Goal: Complete application form

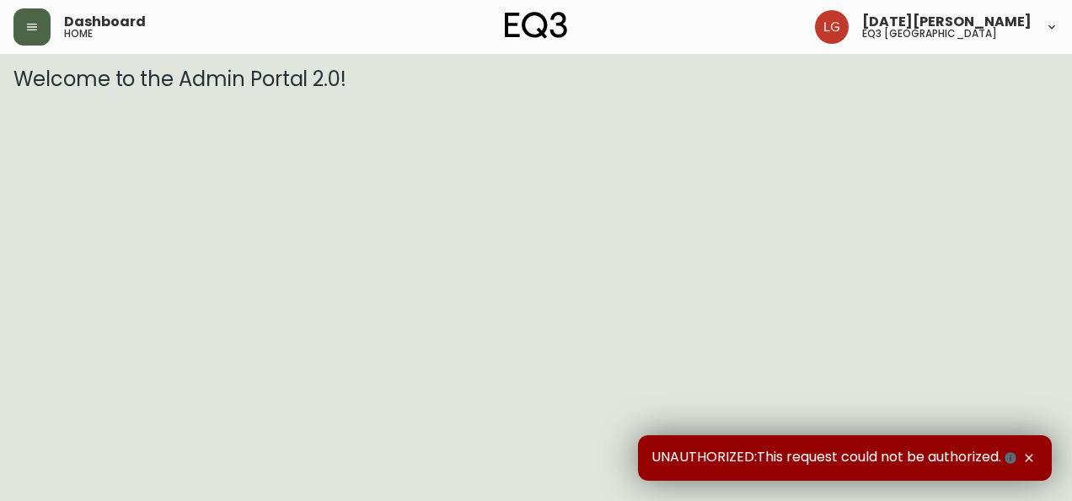
click at [34, 20] on icon "button" at bounding box center [31, 26] width 13 height 13
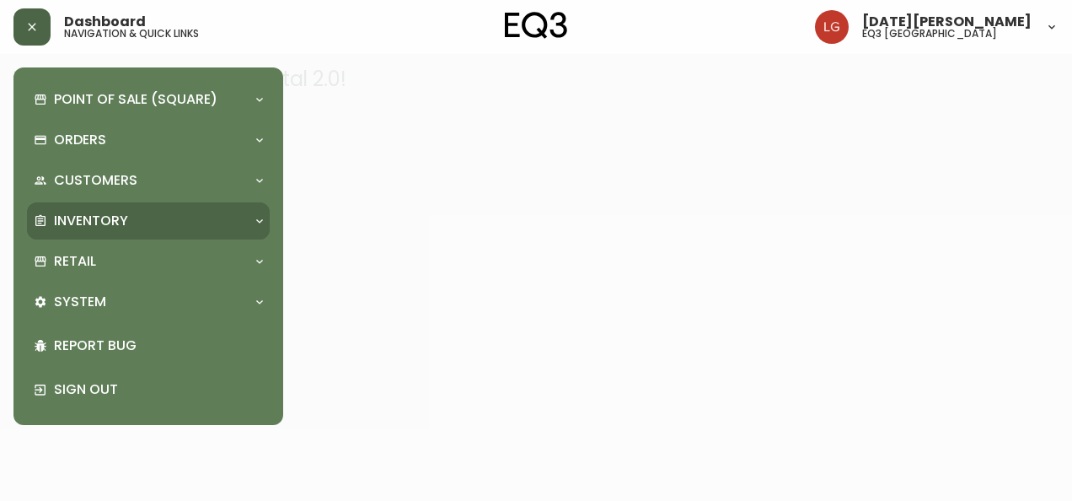
click at [118, 226] on p "Inventory" at bounding box center [91, 221] width 74 height 19
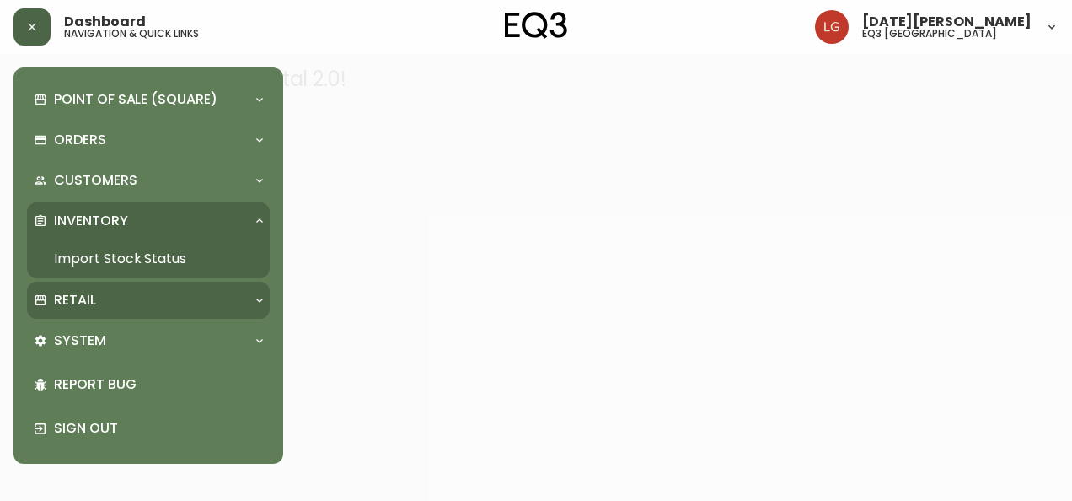
click at [98, 283] on div "Retail" at bounding box center [148, 300] width 243 height 37
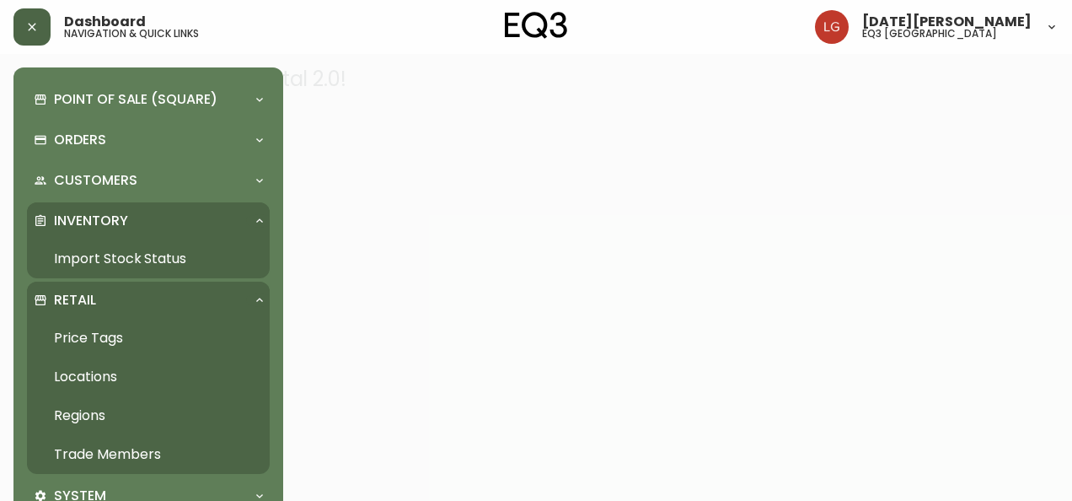
click at [133, 450] on link "Trade Members" at bounding box center [148, 454] width 243 height 39
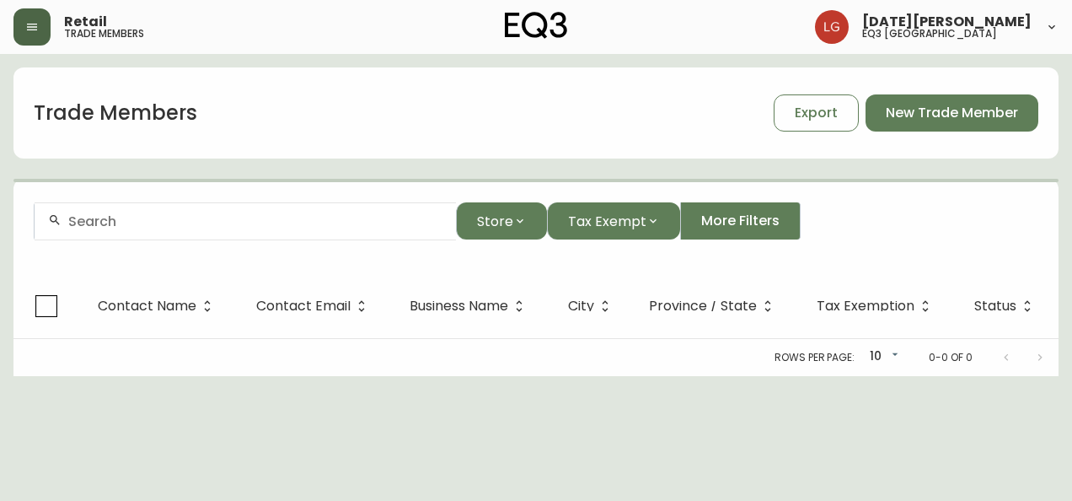
click at [140, 225] on input "text" at bounding box center [255, 221] width 374 height 16
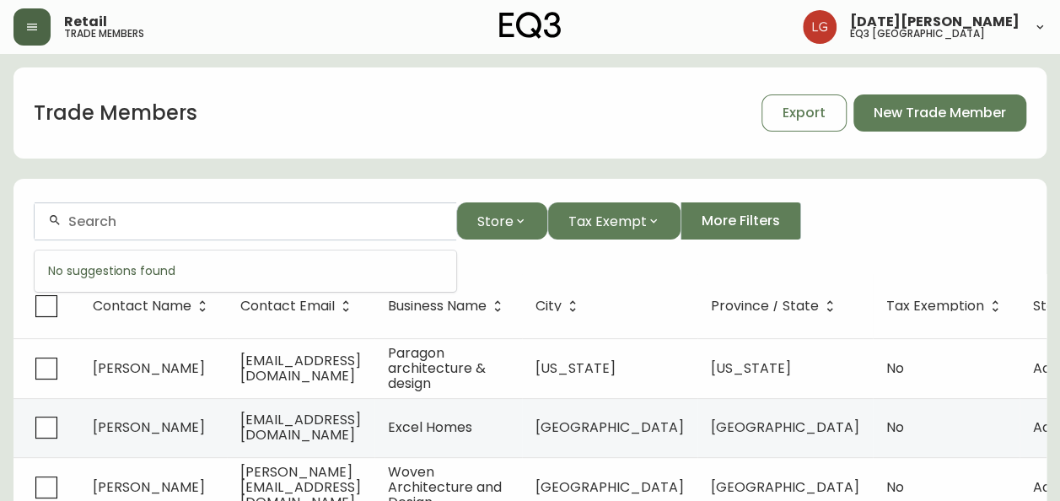
paste input "Glimpse Interior Design"
click at [205, 221] on input "Glimpse Interior Design" at bounding box center [255, 221] width 374 height 16
type input "Glimpse"
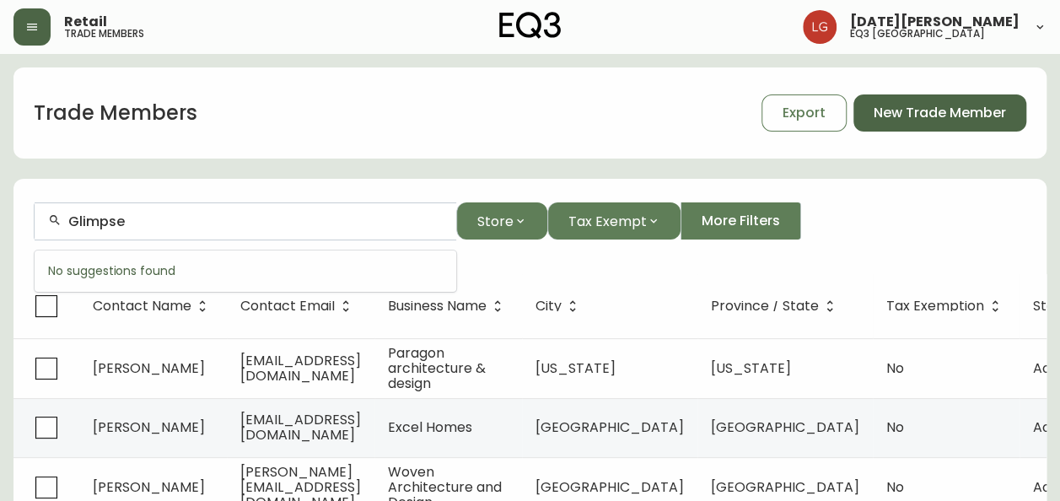
click at [912, 121] on span "New Trade Member" at bounding box center [939, 113] width 132 height 19
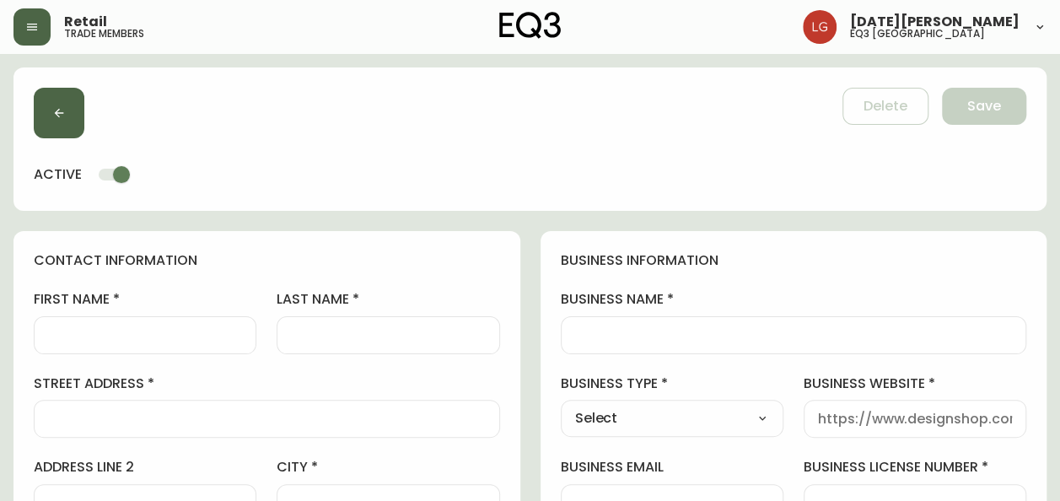
click at [66, 108] on button "button" at bounding box center [59, 113] width 51 height 51
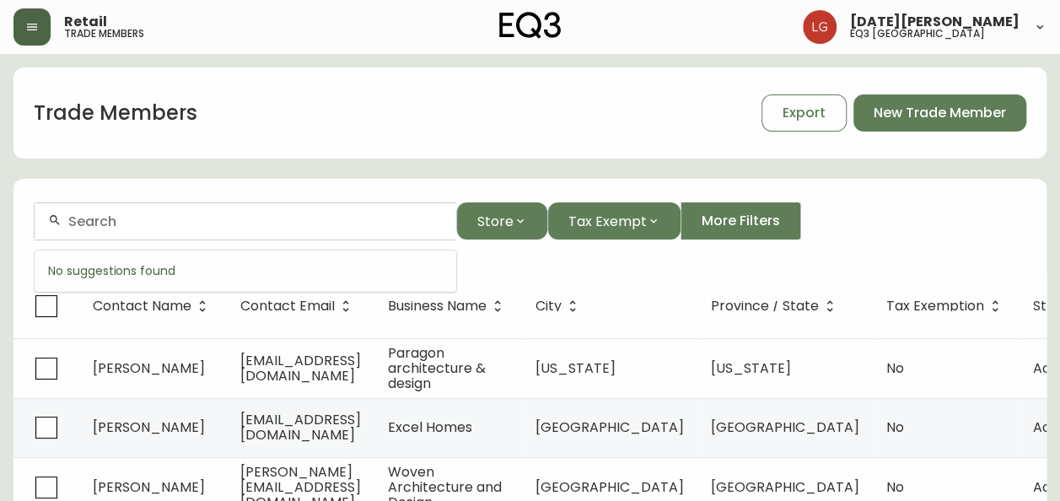
click at [113, 227] on input "text" at bounding box center [255, 221] width 374 height 16
click at [368, 73] on div "Trade Members Export New Trade Member" at bounding box center [529, 112] width 1033 height 91
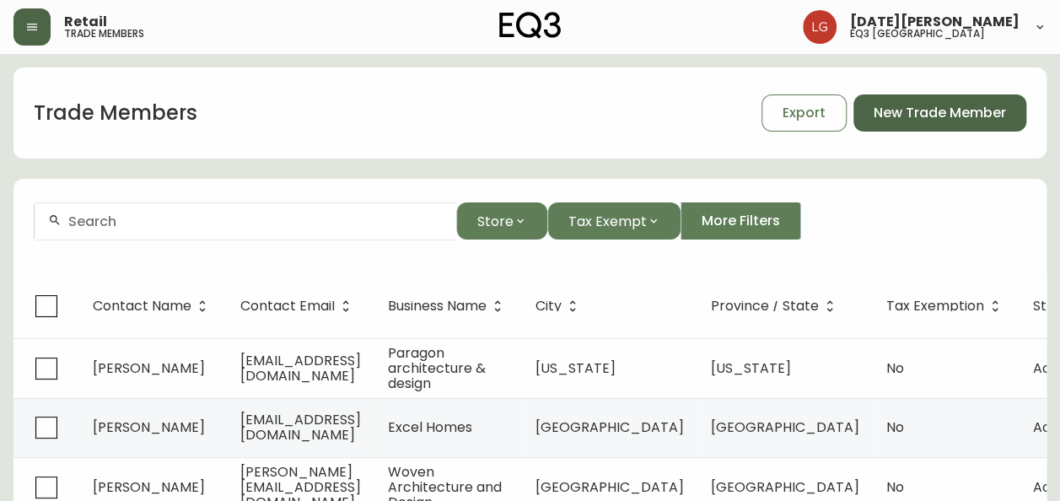
click at [902, 104] on span "New Trade Member" at bounding box center [939, 113] width 132 height 19
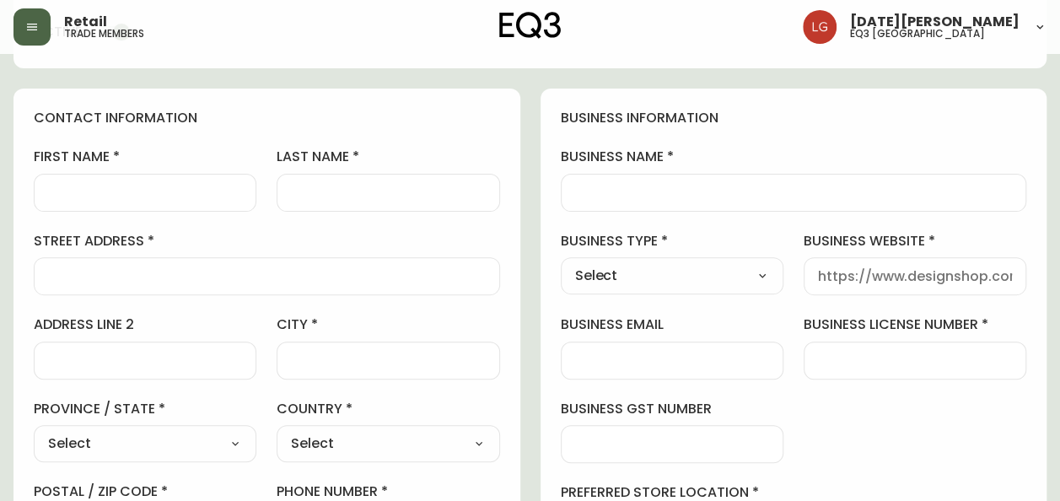
scroll to position [169, 0]
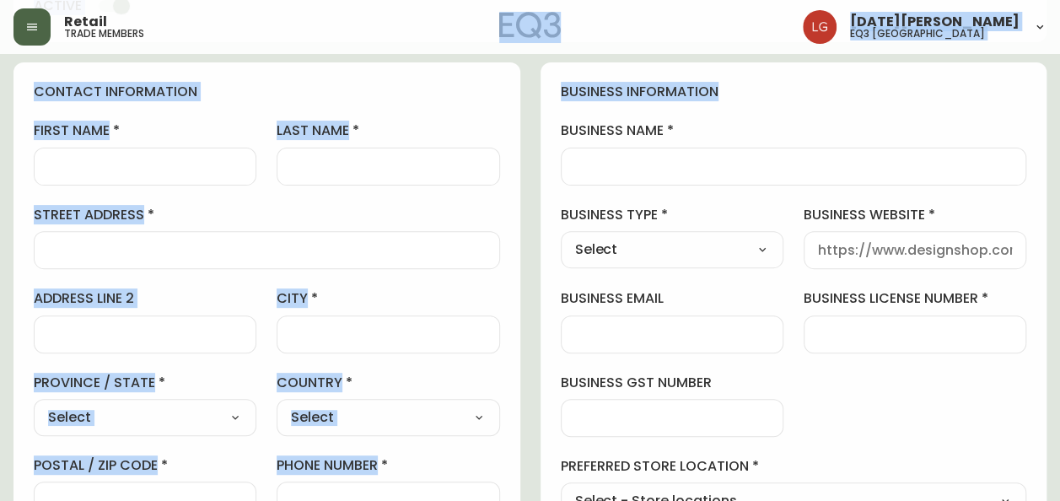
drag, startPoint x: 729, startPoint y: 96, endPoint x: 540, endPoint y: 44, distance: 196.8
click at [540, 44] on div "Retail trade members [DATE][PERSON_NAME] eq3 [GEOGRAPHIC_DATA] [GEOGRAPHIC_DATA…" at bounding box center [530, 506] width 1060 height 1351
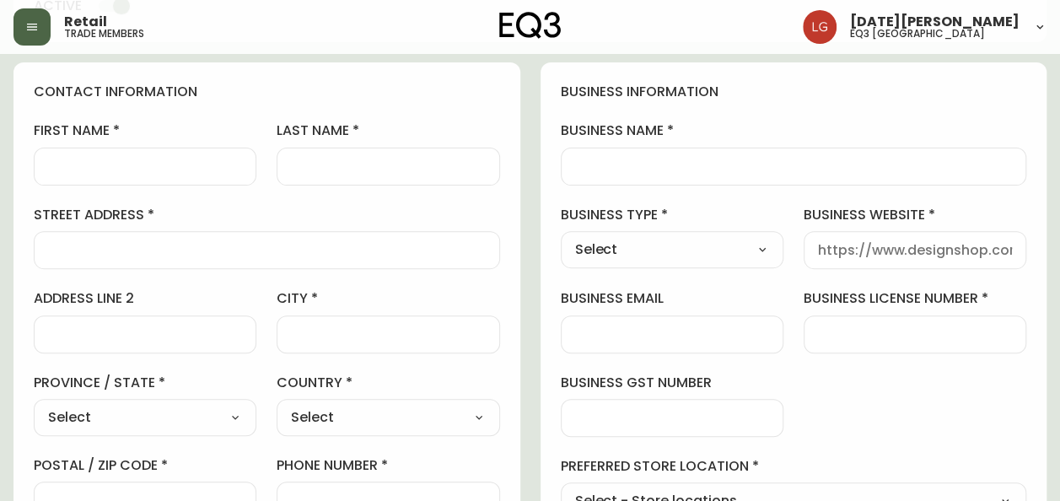
drag, startPoint x: 540, startPoint y: 44, endPoint x: 630, endPoint y: 177, distance: 160.9
click at [630, 177] on div at bounding box center [794, 167] width 466 height 38
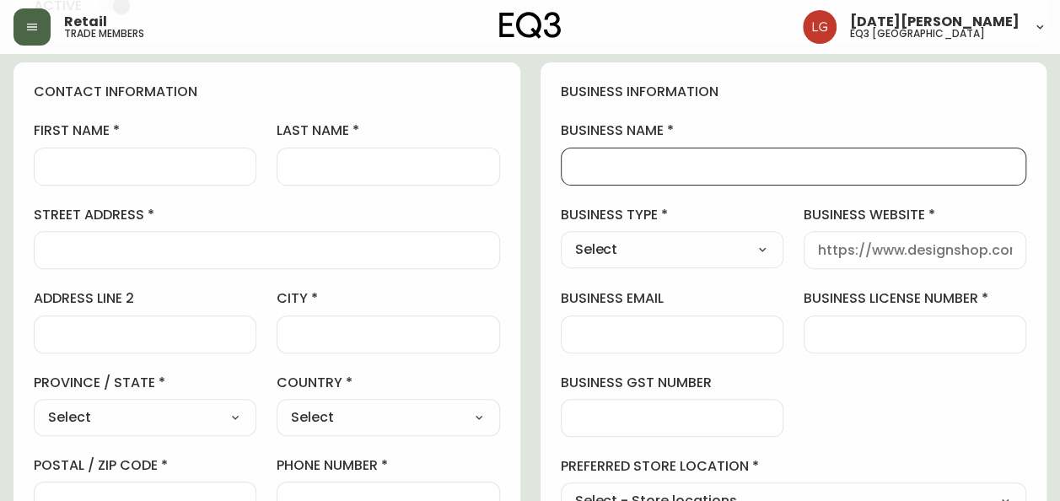
scroll to position [253, 0]
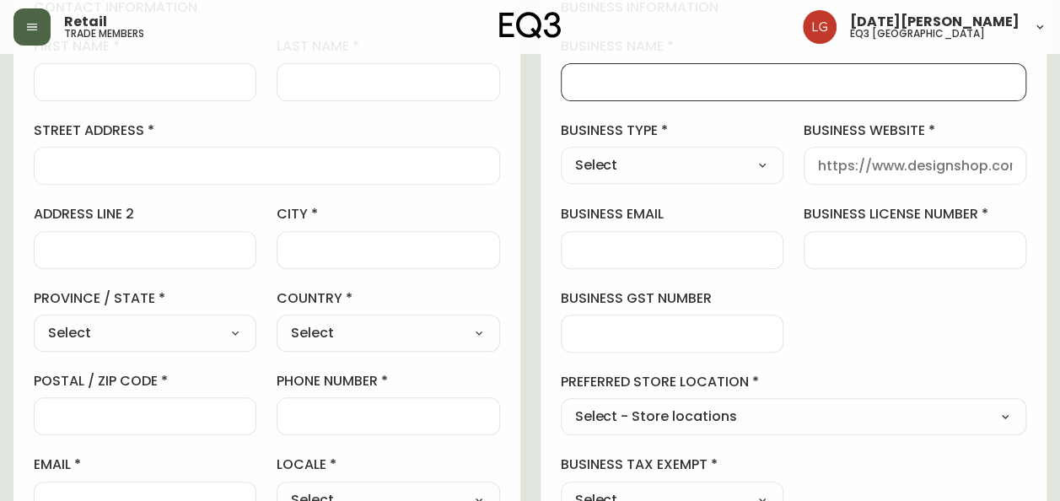
click at [849, 166] on input "business website" at bounding box center [915, 166] width 194 height 16
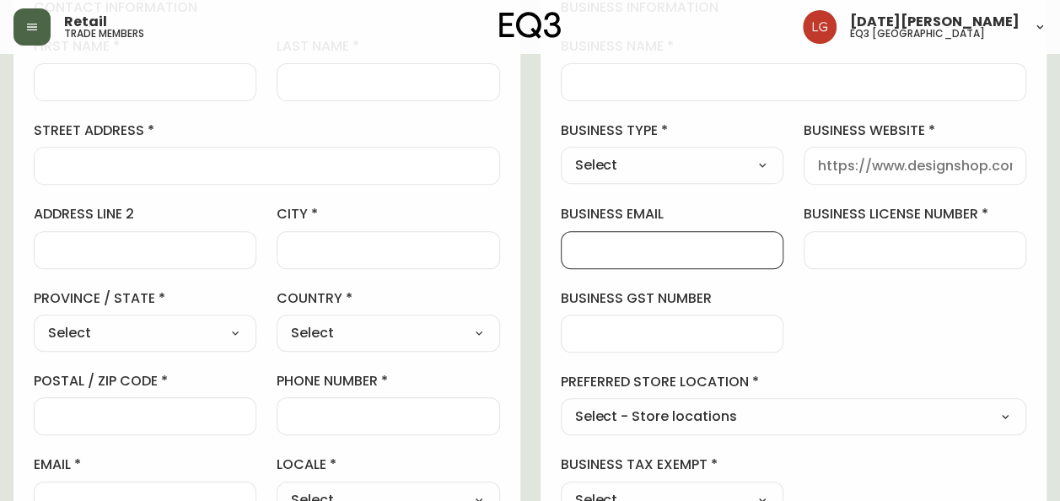
click at [652, 255] on input "business email" at bounding box center [672, 250] width 194 height 16
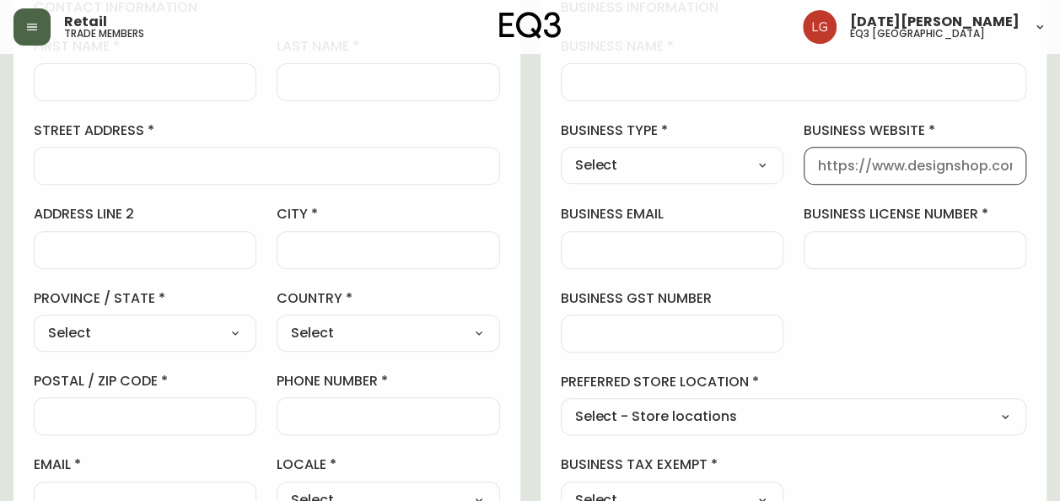
click at [828, 160] on input "business website" at bounding box center [915, 166] width 194 height 16
click at [633, 239] on div at bounding box center [672, 250] width 223 height 38
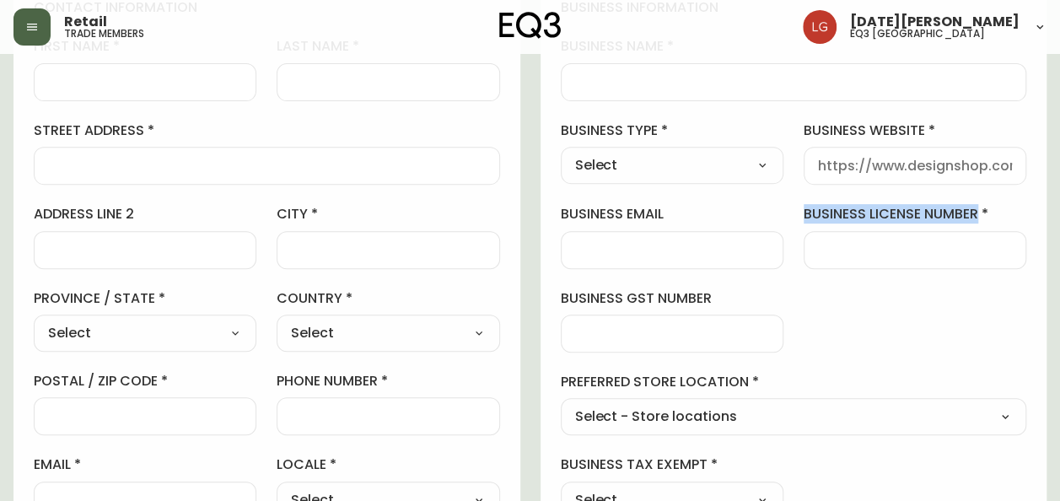
drag, startPoint x: 796, startPoint y: 207, endPoint x: 1001, endPoint y: 218, distance: 205.2
click at [1001, 218] on div "business information business name business type Select Select Interior Designe…" at bounding box center [793, 258] width 507 height 561
drag, startPoint x: 1001, startPoint y: 218, endPoint x: 887, endPoint y: 228, distance: 114.3
click at [887, 228] on div "business license number" at bounding box center [914, 236] width 223 height 63
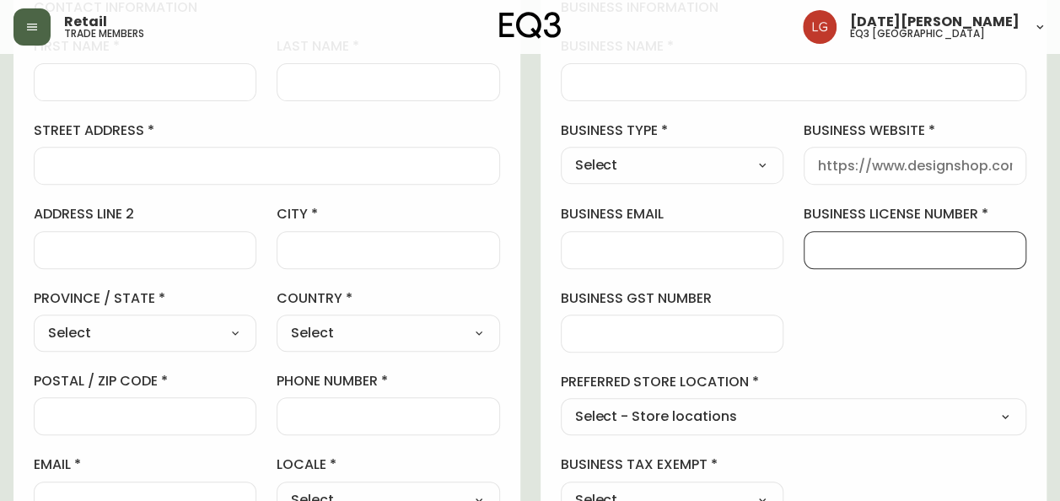
click at [872, 248] on input "business license number" at bounding box center [915, 250] width 194 height 16
click at [666, 342] on div at bounding box center [672, 333] width 223 height 38
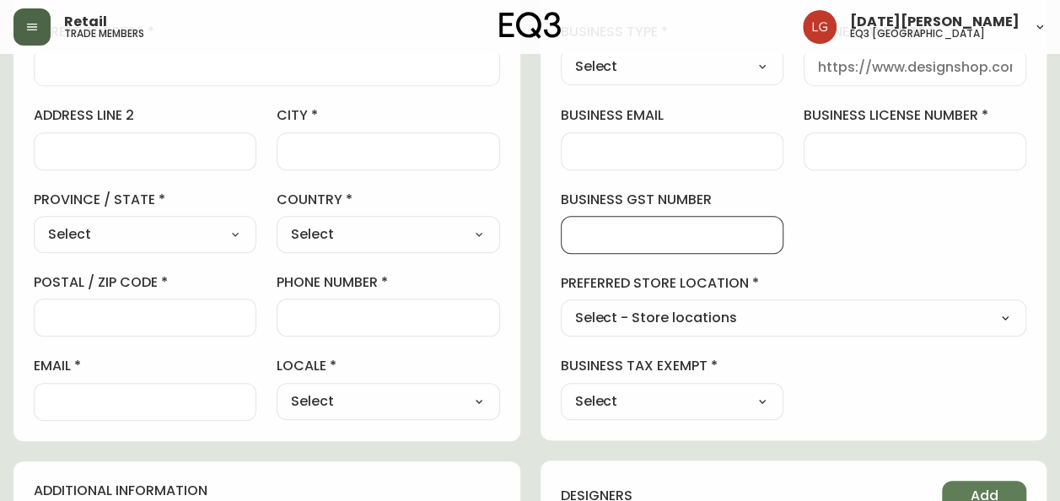
scroll to position [337, 0]
